Goal: Navigation & Orientation: Find specific page/section

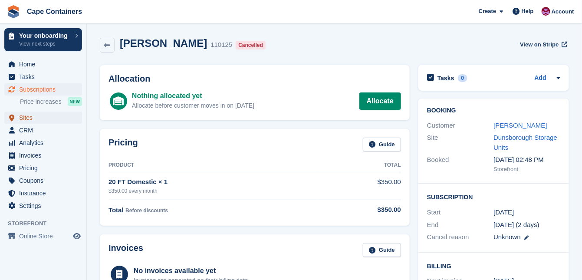
click at [33, 117] on span "Sites" at bounding box center [45, 118] width 52 height 12
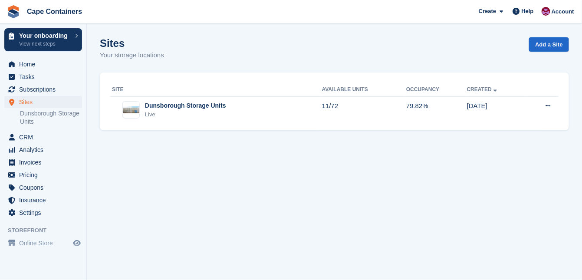
click at [180, 105] on div "Dunsborough Storage Units" at bounding box center [185, 105] width 81 height 9
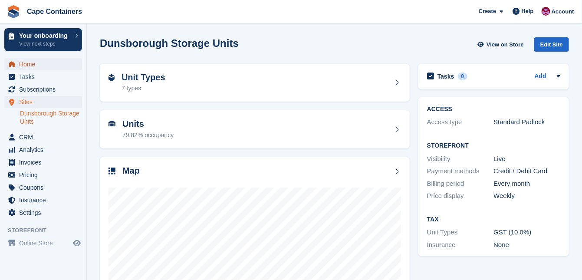
click at [41, 66] on span "Home" at bounding box center [45, 64] width 52 height 12
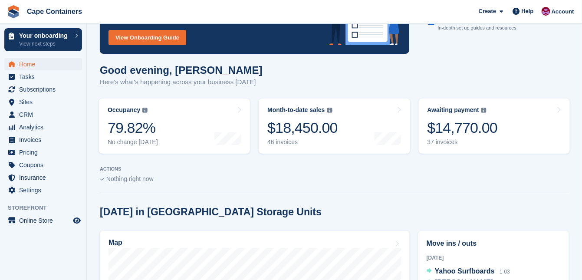
scroll to position [69, 0]
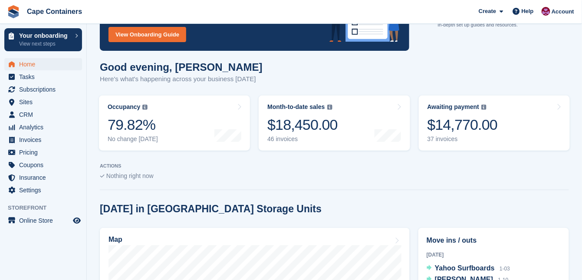
click at [302, 128] on div "$18,450.00" at bounding box center [302, 125] width 70 height 18
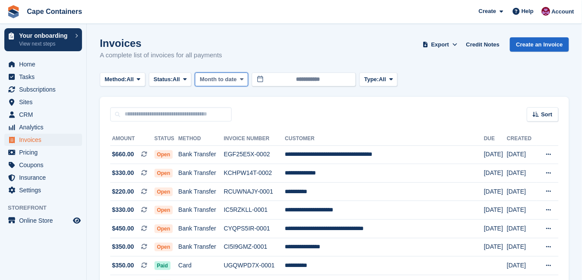
click at [242, 78] on icon at bounding box center [241, 79] width 3 height 6
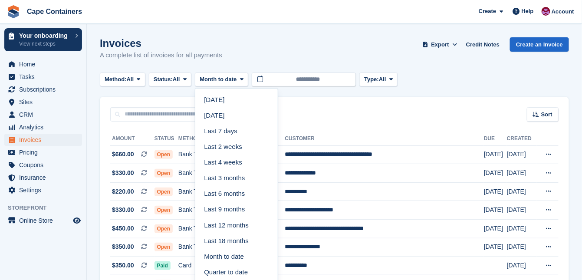
click at [322, 99] on div "Sort Sort by Date created Created (oldest first) Created (newest first)" at bounding box center [334, 109] width 469 height 25
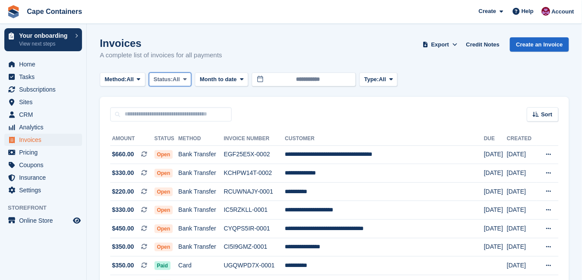
click at [180, 78] on span "All" at bounding box center [176, 79] width 7 height 9
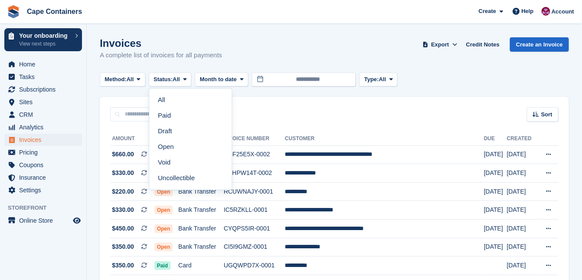
click at [252, 53] on div "Invoices A complete list of invoices for all payments Export Export Invoices Ex…" at bounding box center [334, 53] width 469 height 33
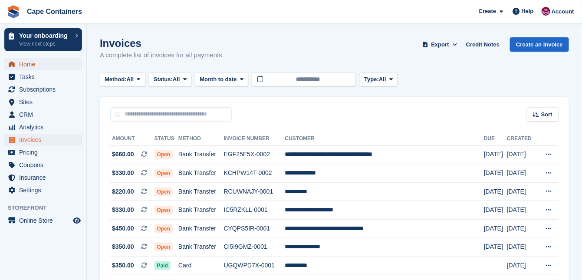
click at [28, 62] on span "Home" at bounding box center [45, 64] width 52 height 12
